Goal: Register for event/course

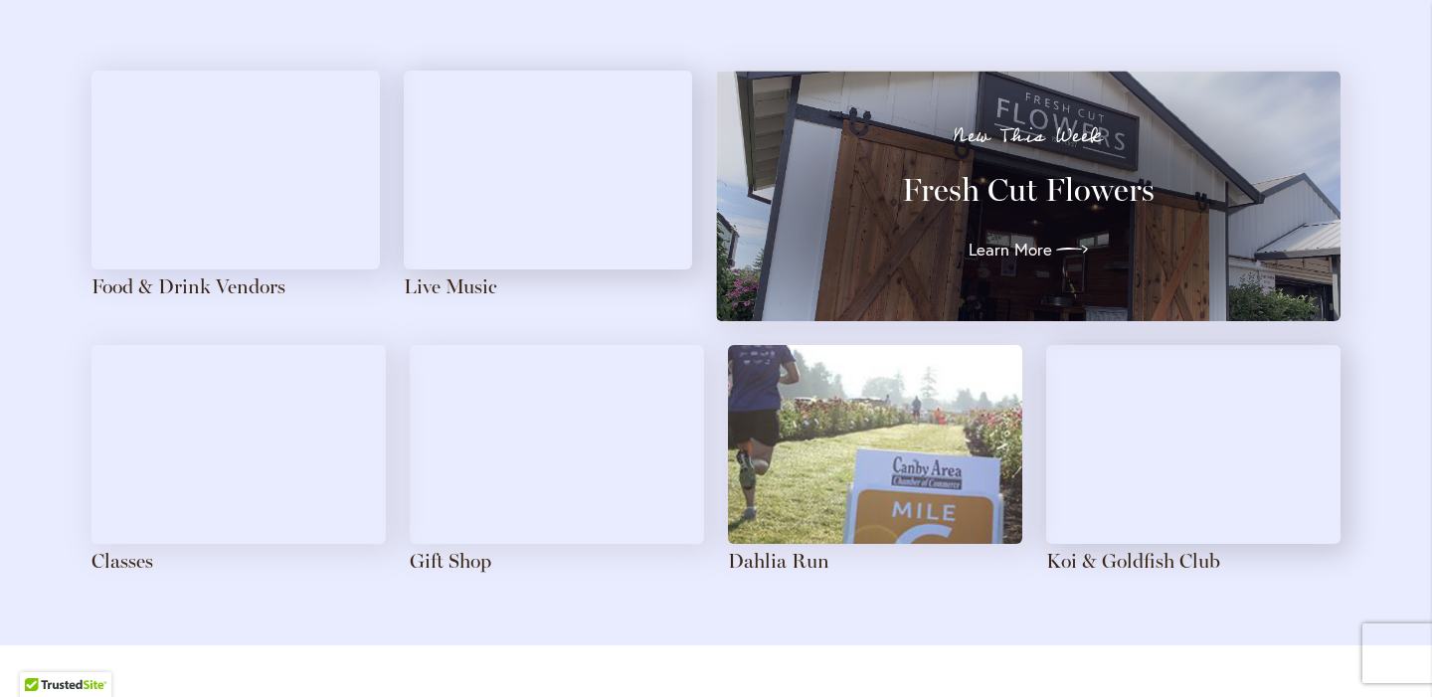
scroll to position [2202, 0]
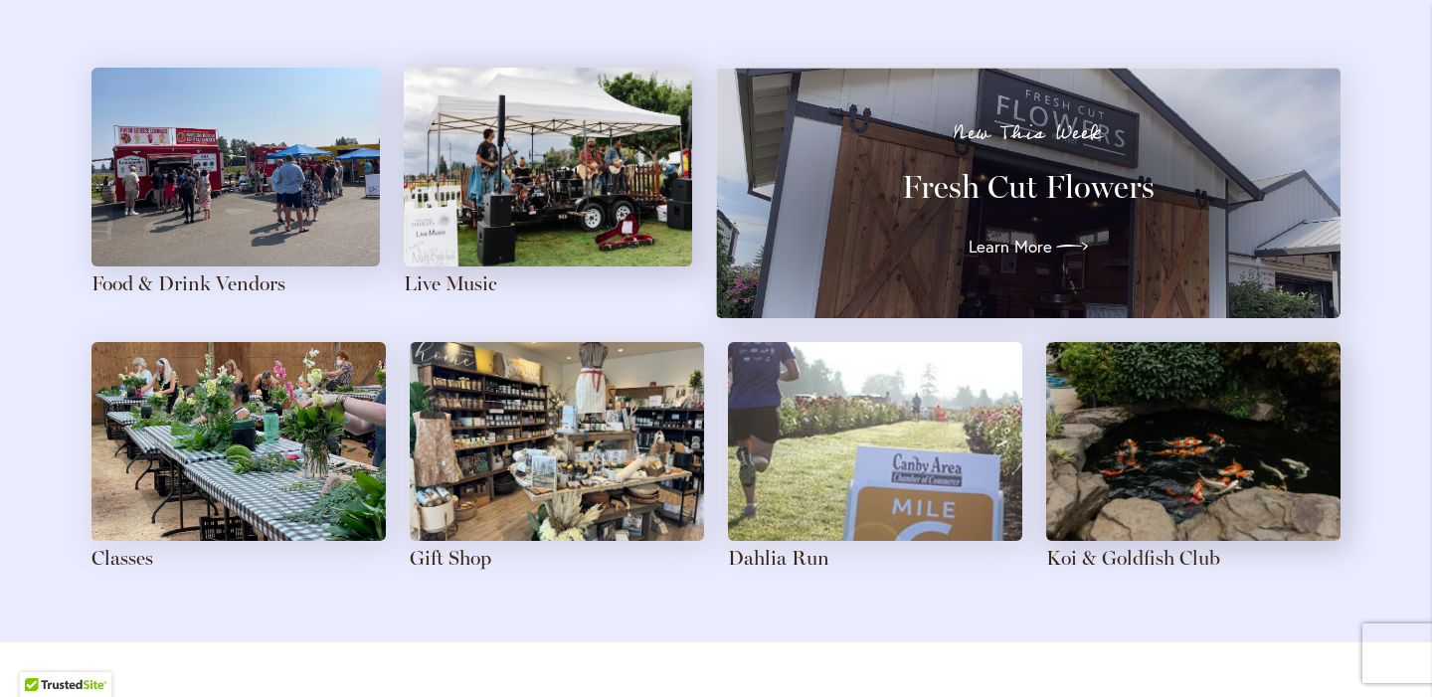
click at [163, 388] on img at bounding box center [238, 441] width 294 height 199
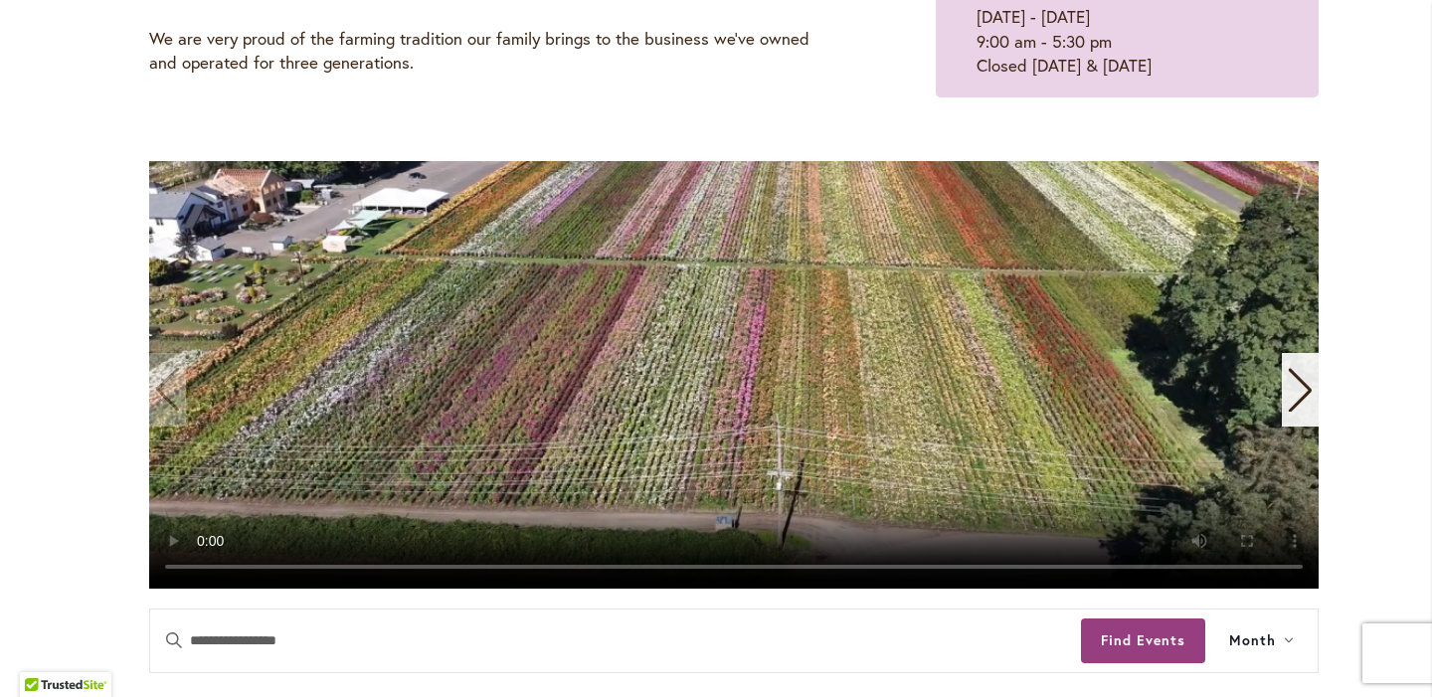
scroll to position [447, 0]
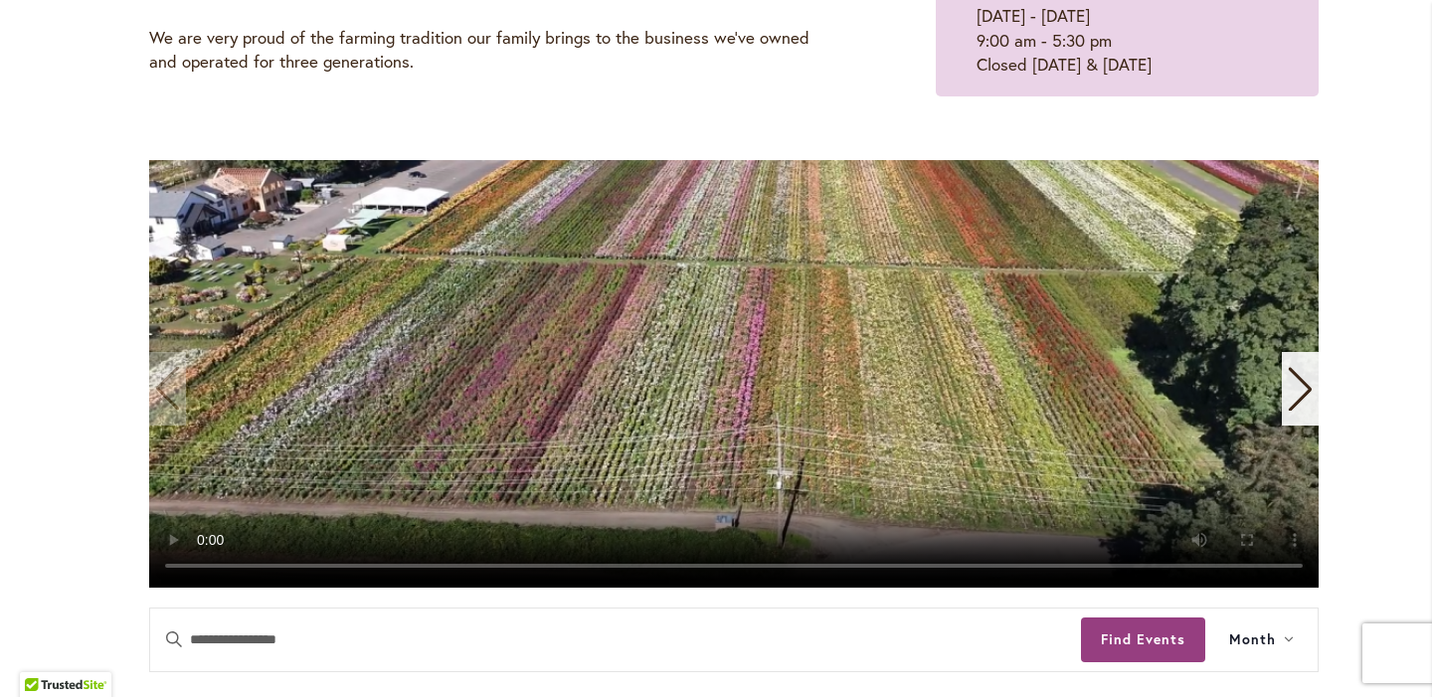
click at [178, 409] on video "1 / 11" at bounding box center [733, 373] width 1169 height 427
click at [244, 411] on video "1 / 11" at bounding box center [733, 373] width 1169 height 427
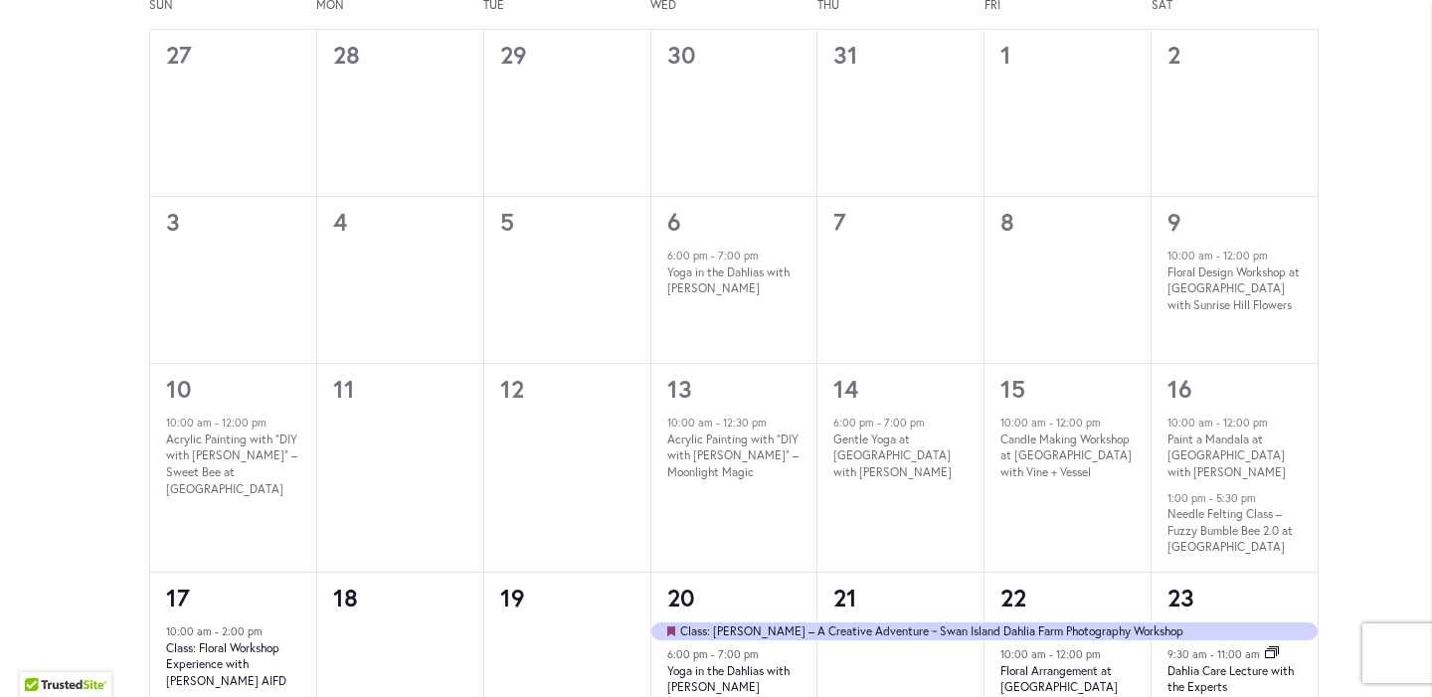
scroll to position [1061, 0]
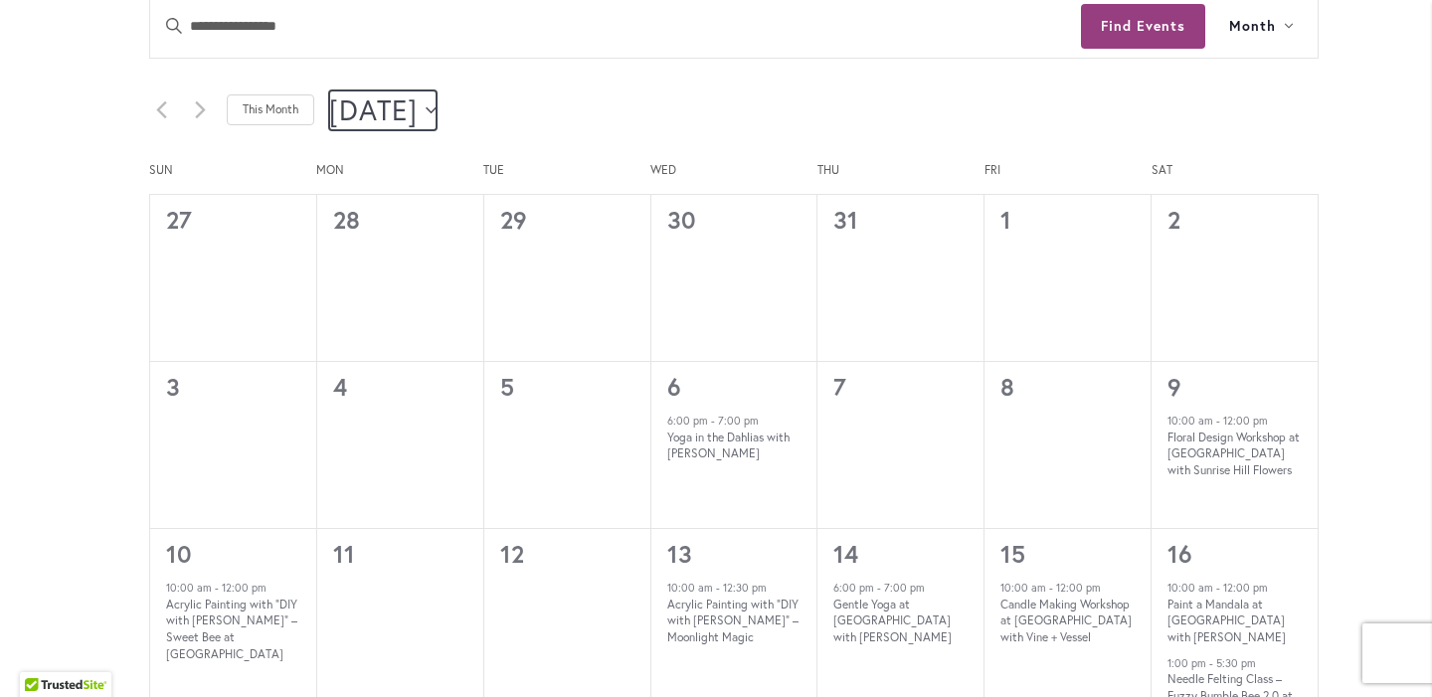
click at [418, 105] on span "[DATE]" at bounding box center [373, 110] width 88 height 40
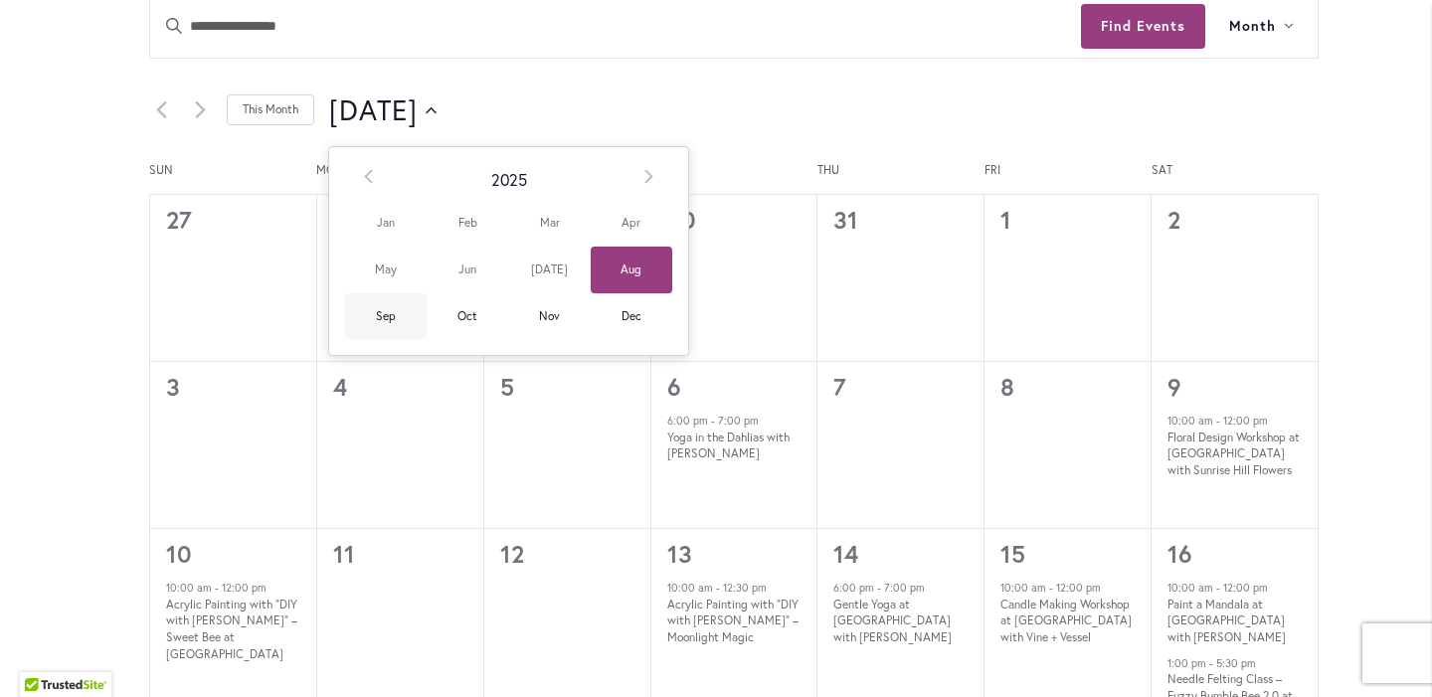
click at [368, 322] on span "Sep" at bounding box center [386, 316] width 82 height 47
type input "********"
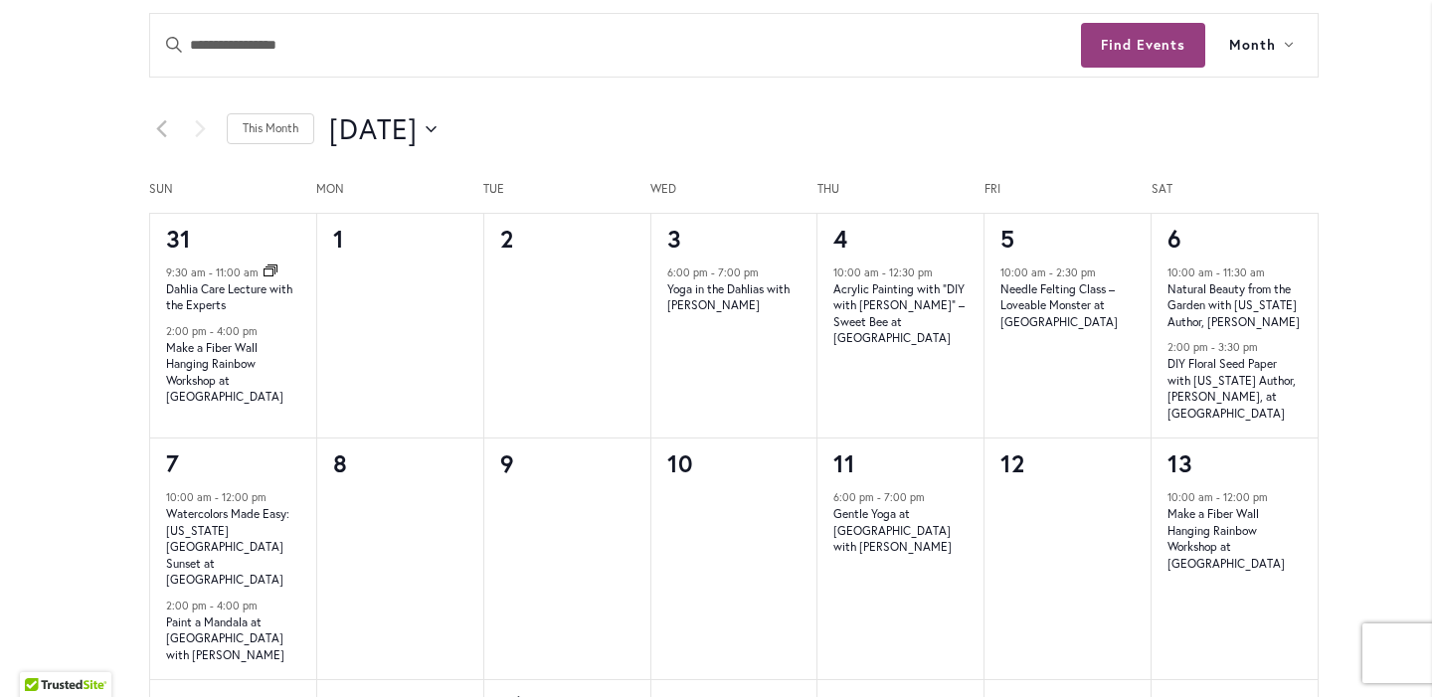
scroll to position [1113, 0]
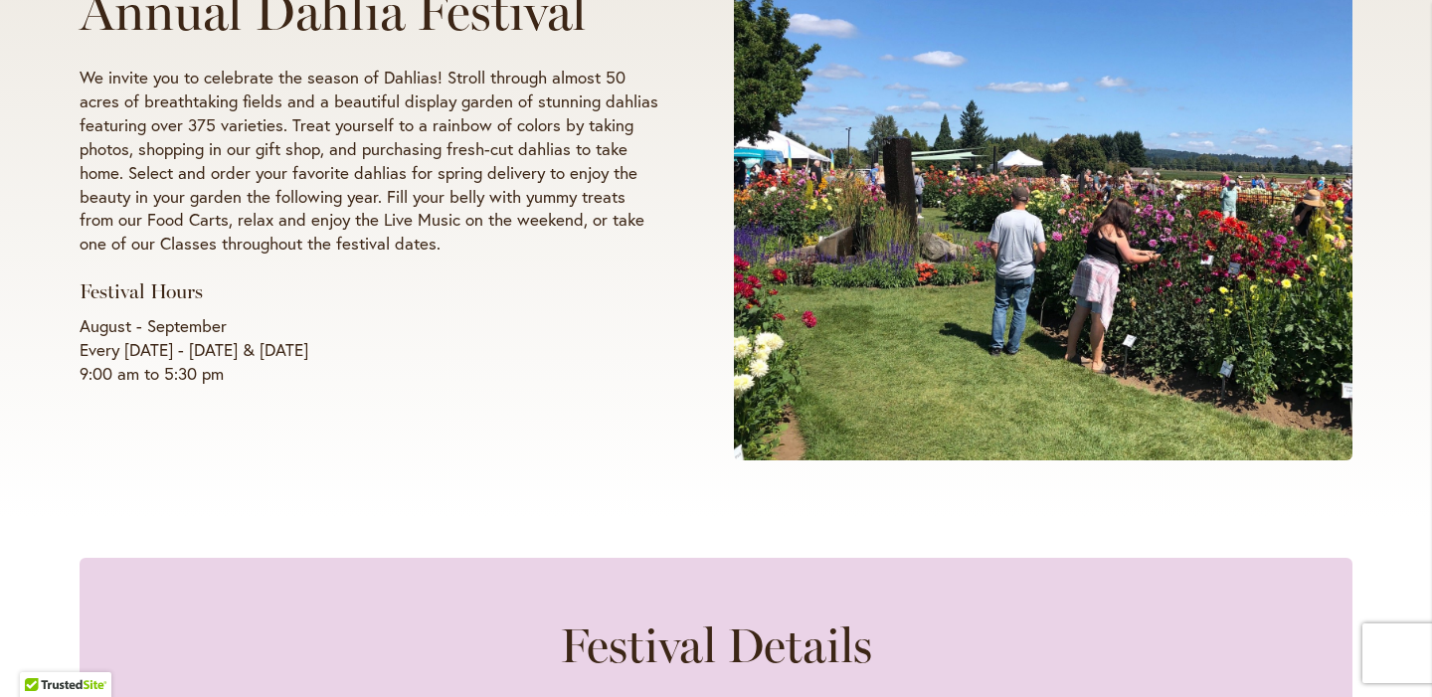
scroll to position [441, 0]
